Goal: Use online tool/utility: Utilize a website feature to perform a specific function

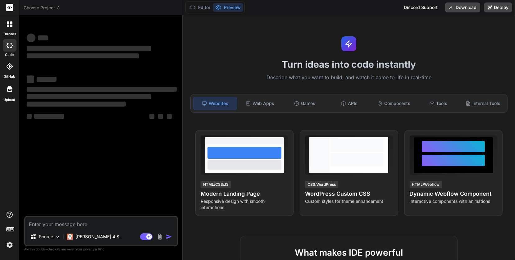
type textarea "x"
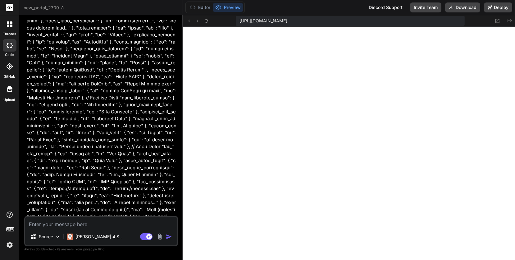
scroll to position [15717, 0]
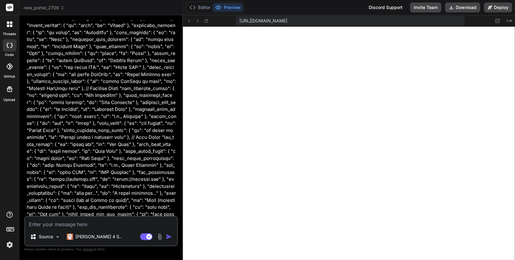
click at [62, 8] on icon at bounding box center [62, 8] width 4 height 4
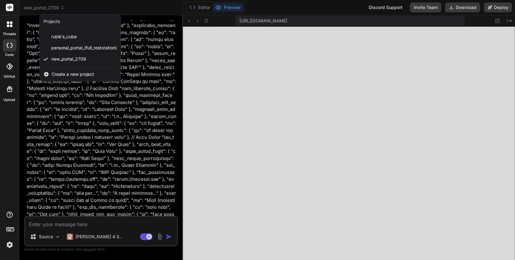
click at [61, 8] on div at bounding box center [257, 130] width 515 height 260
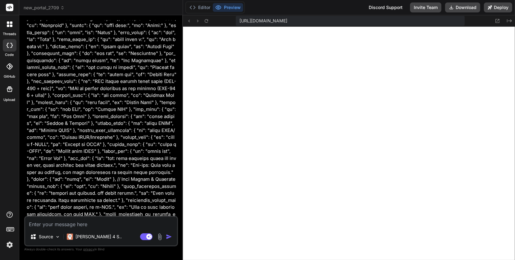
scroll to position [16338, 0]
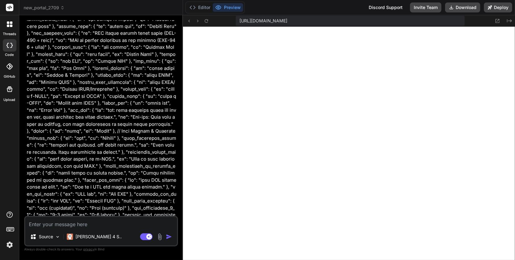
type textarea "x"
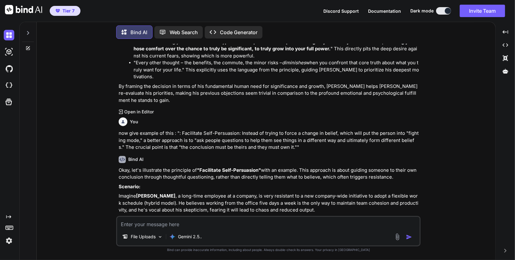
scroll to position [1500, 0]
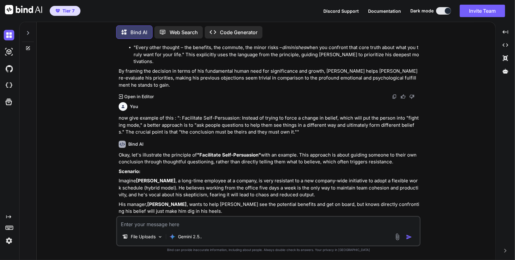
type textarea "x"
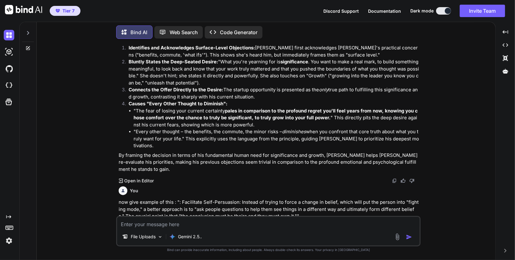
scroll to position [1416, 0]
